Goal: Use online tool/utility: Utilize a website feature to perform a specific function

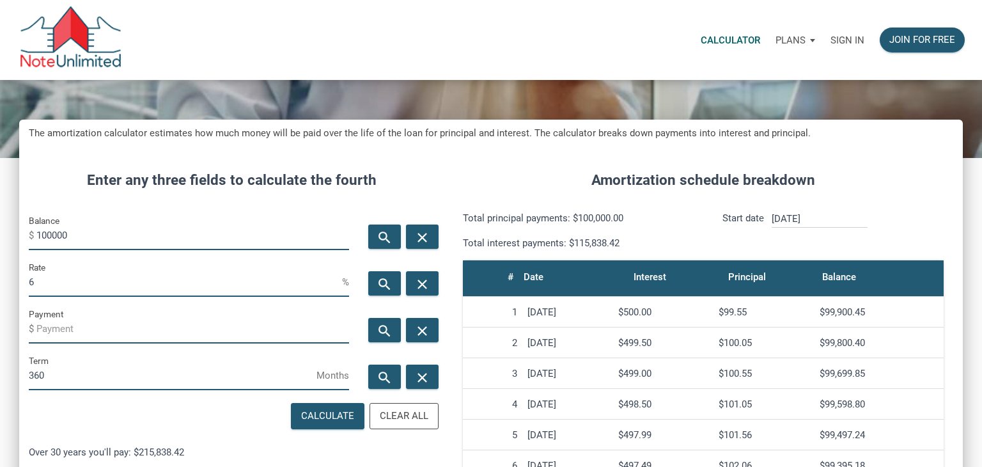
scroll to position [96, 0]
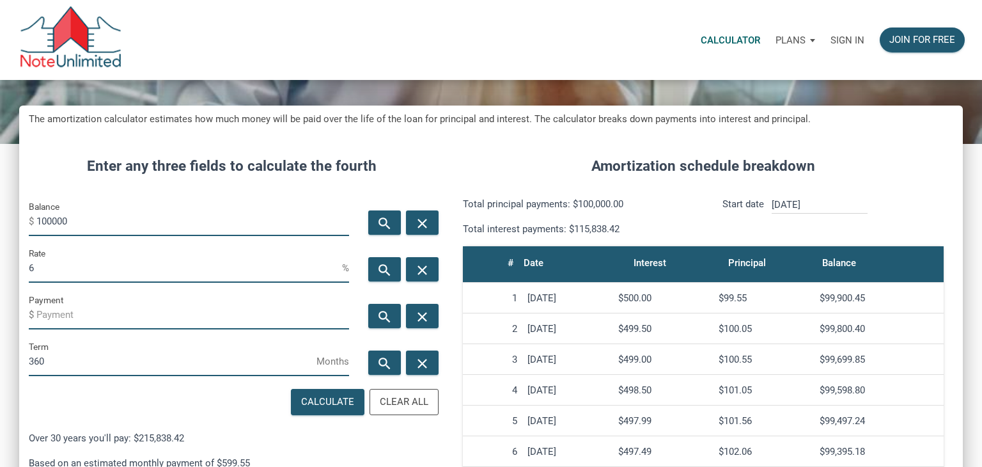
drag, startPoint x: 157, startPoint y: 229, endPoint x: 0, endPoint y: 202, distance: 158.9
click at [0, 202] on div "CALCULATOR The amortization calculator estimates how much money will be paid ov…" at bounding box center [491, 361] width 982 height 755
type input "200000"
click at [47, 264] on input "6" at bounding box center [185, 268] width 313 height 29
type input "7"
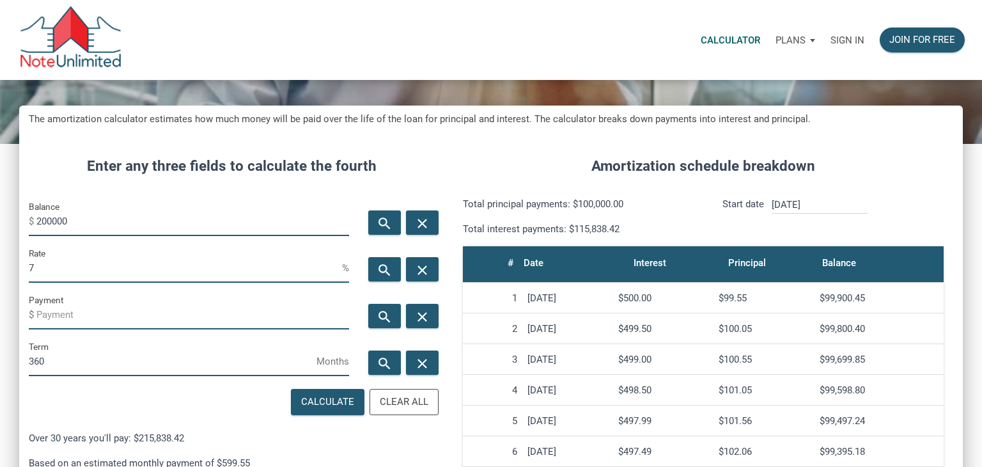
drag, startPoint x: 45, startPoint y: 364, endPoint x: 0, endPoint y: 341, distance: 51.2
click at [0, 341] on div "CALCULATOR The amortization calculator estimates how much money will be paid ov…" at bounding box center [491, 361] width 982 height 755
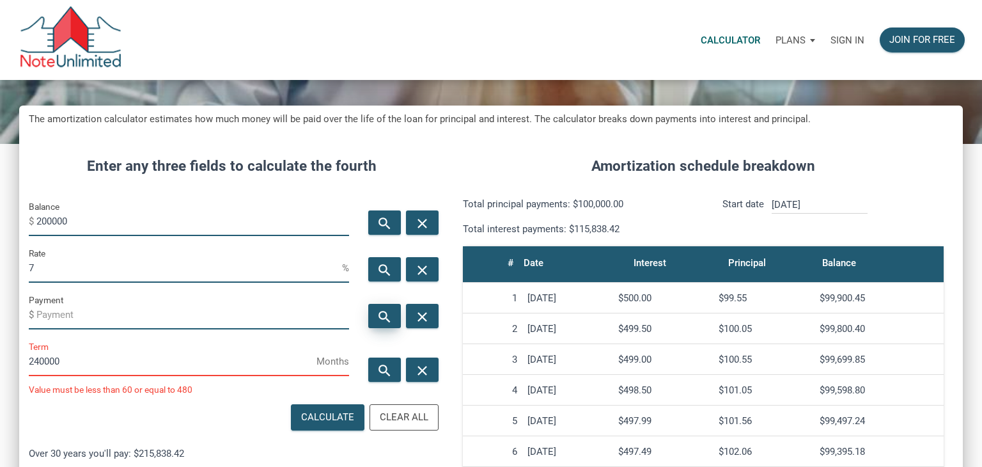
type input "240000"
click at [384, 314] on icon "search" at bounding box center [383, 316] width 15 height 16
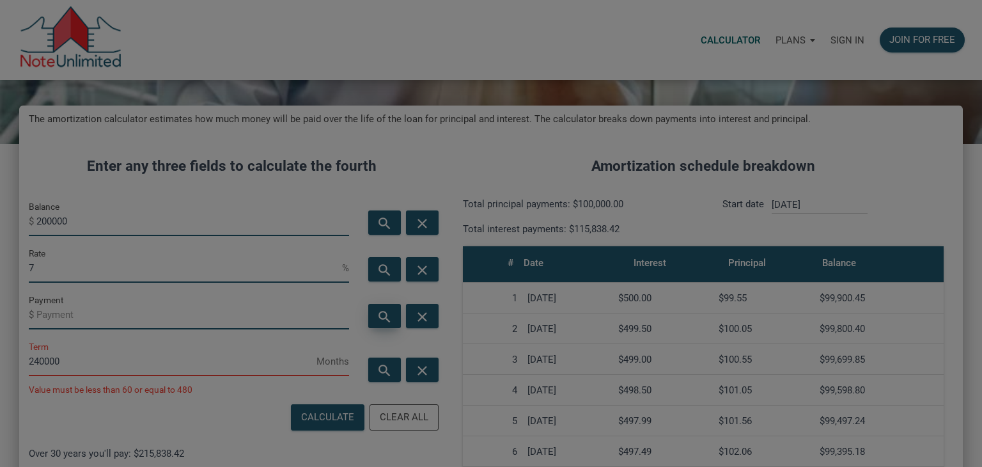
type input "[PERSON_NAME][EMAIL_ADDRESS][DOMAIN_NAME]"
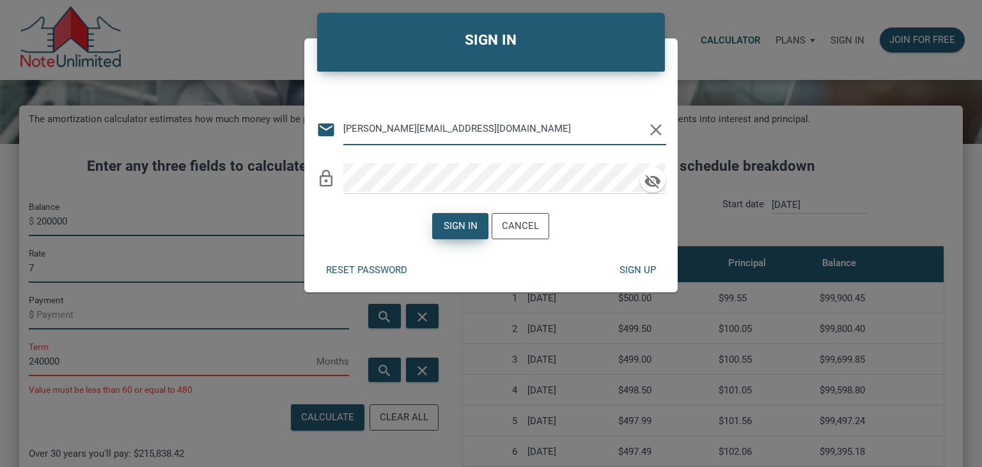
click at [470, 228] on div "Sign in" at bounding box center [461, 226] width 34 height 15
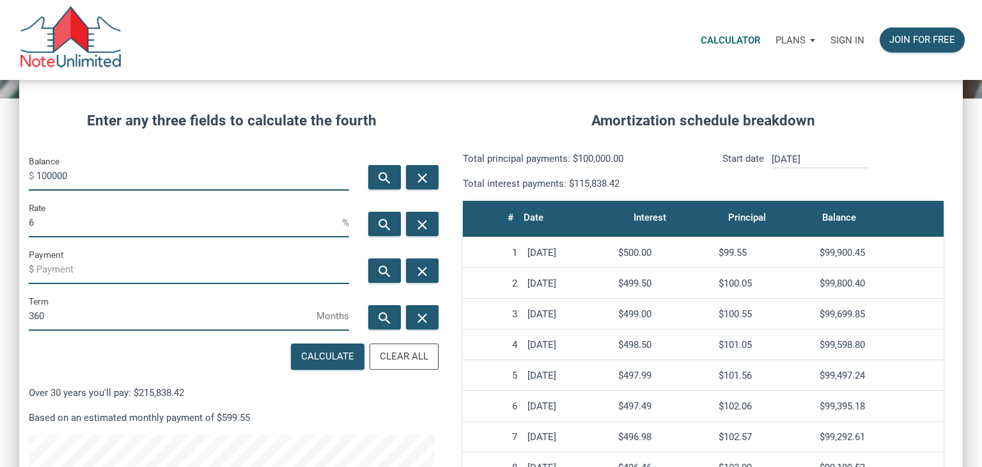
scroll to position [148, 0]
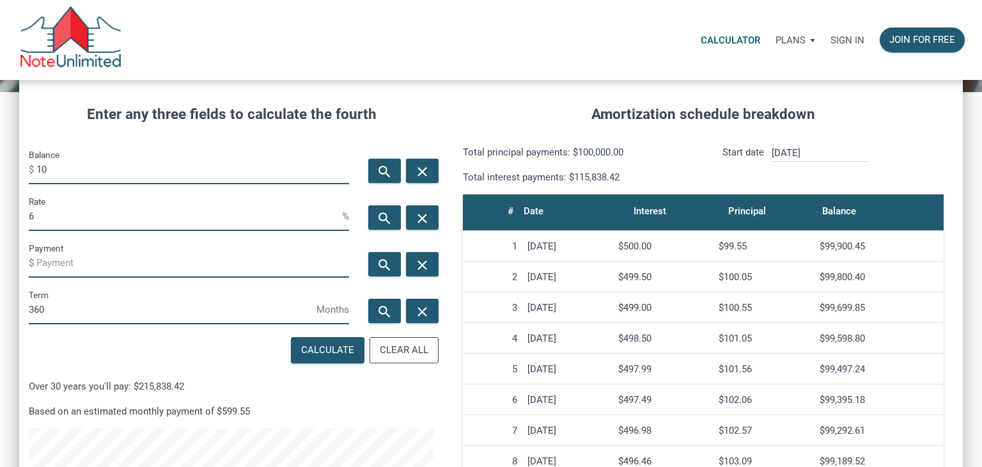
type input "1"
type input "2"
click at [854, 40] on p "Sign in" at bounding box center [847, 41] width 34 height 12
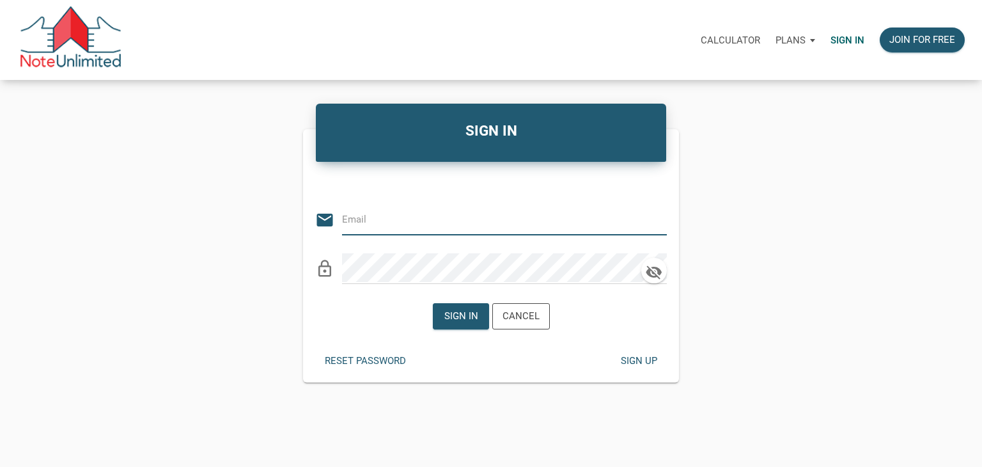
type input "[PERSON_NAME][EMAIL_ADDRESS][DOMAIN_NAME]"
click at [477, 321] on div "Sign in" at bounding box center [461, 316] width 34 height 15
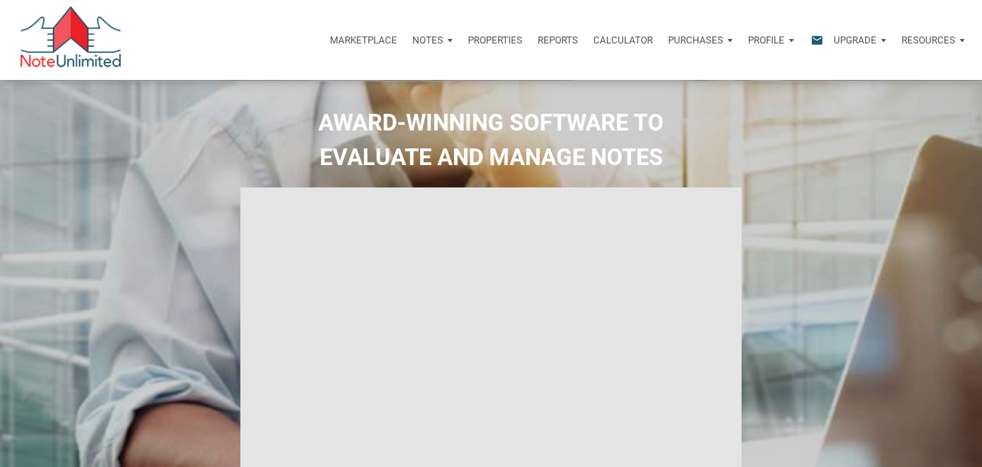
select select
type input "Introduction to new features"
select select
click at [634, 38] on p "Calculator" at bounding box center [622, 41] width 59 height 12
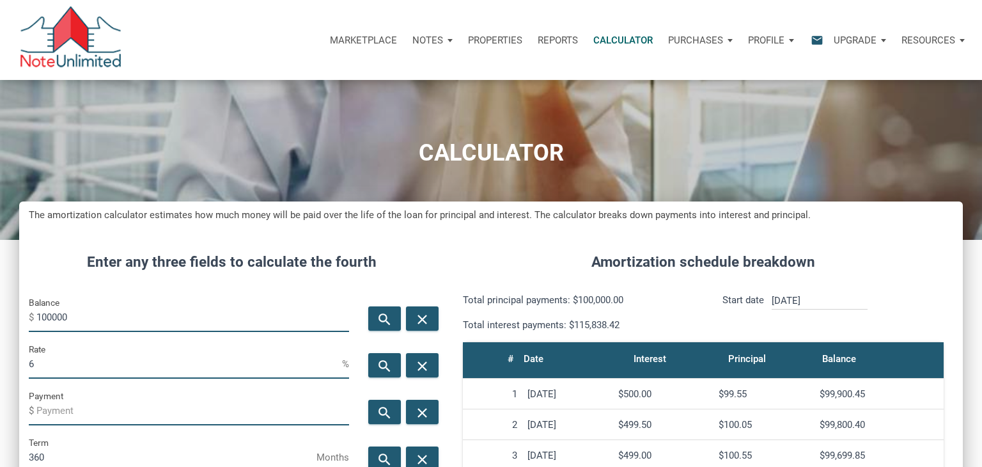
scroll to position [633, 943]
type input "1"
type input "200000"
click at [68, 363] on input "6" at bounding box center [185, 364] width 313 height 29
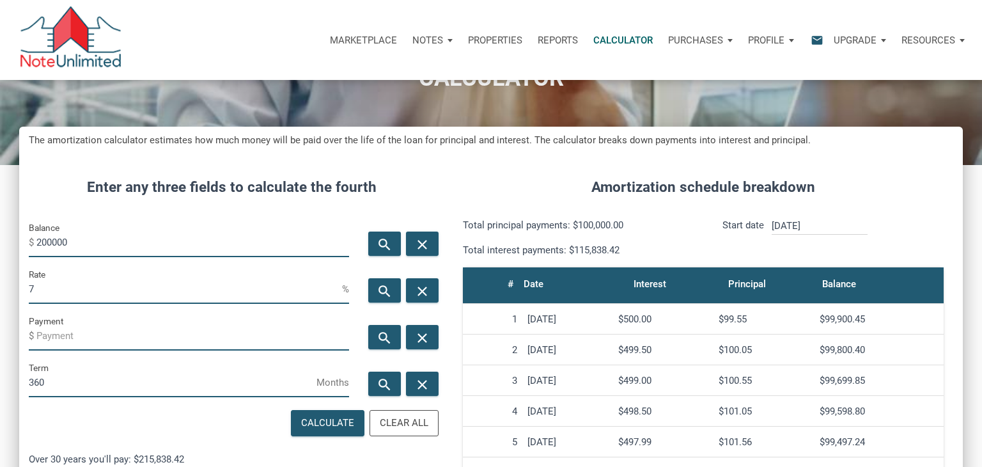
scroll to position [79, 0]
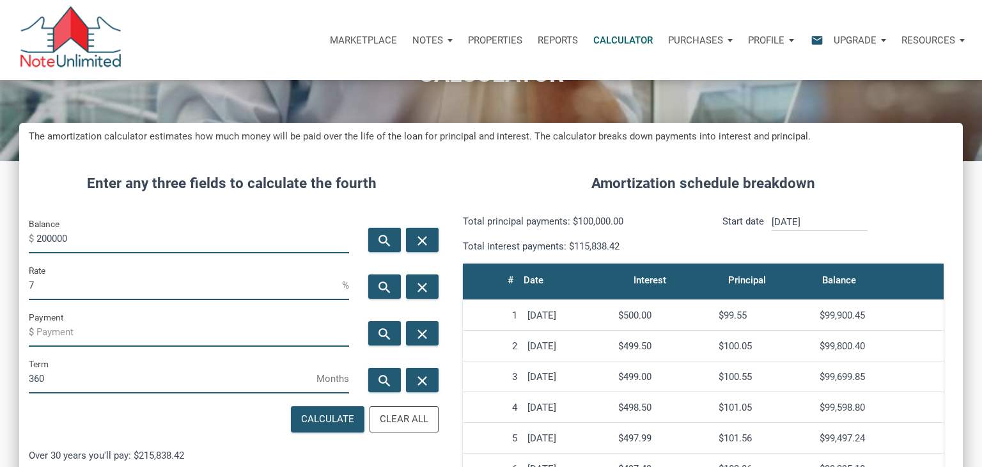
type input "7"
click at [48, 385] on input "360" at bounding box center [173, 378] width 288 height 29
type input "3"
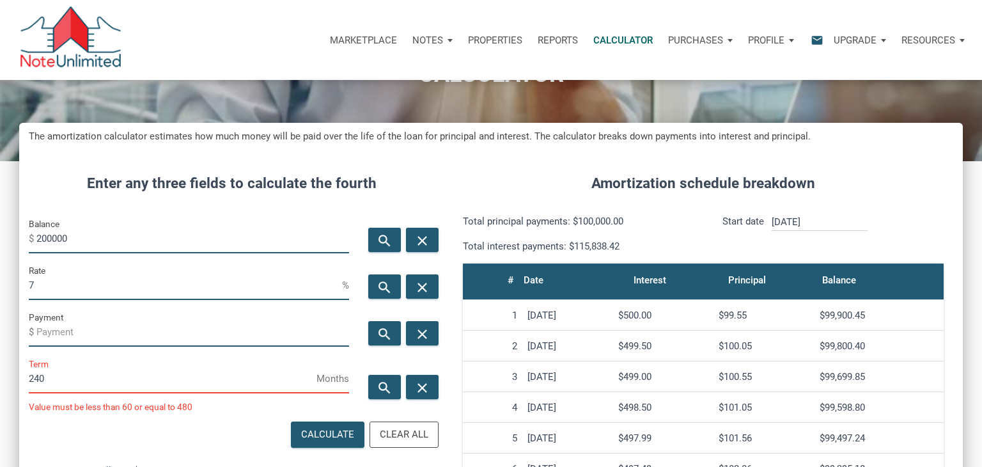
scroll to position [638507, 638197]
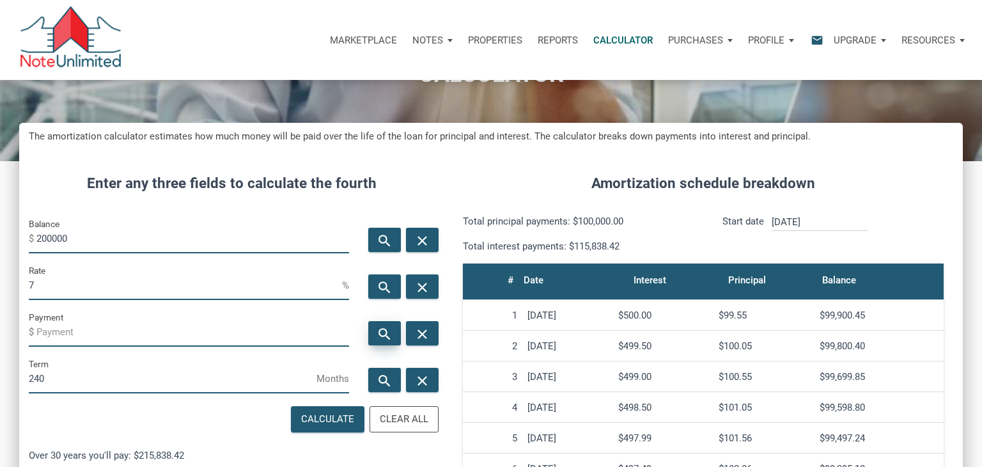
type input "240"
click at [378, 337] on icon "search" at bounding box center [383, 333] width 15 height 16
type input "-1550.6"
click at [48, 237] on input "200000" at bounding box center [192, 238] width 313 height 29
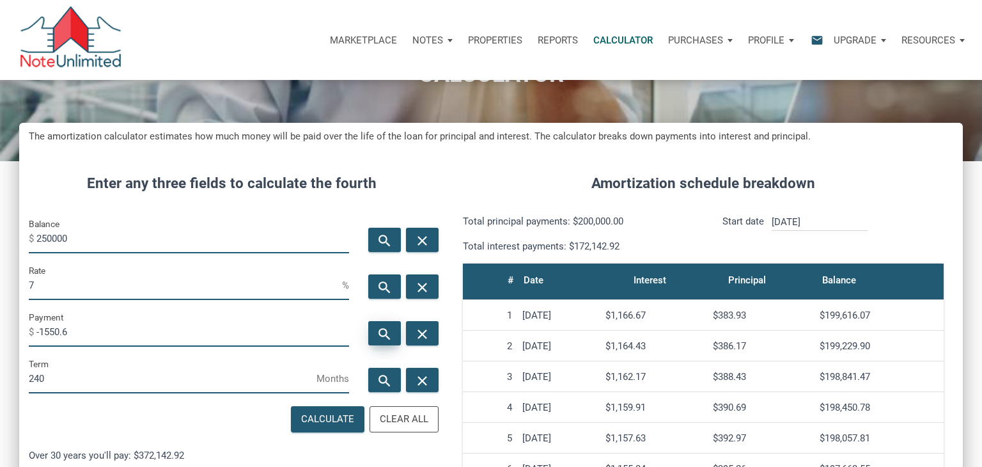
type input "250000"
click at [383, 327] on icon "search" at bounding box center [383, 333] width 15 height 16
type input "-1938.25"
